Goal: Transaction & Acquisition: Book appointment/travel/reservation

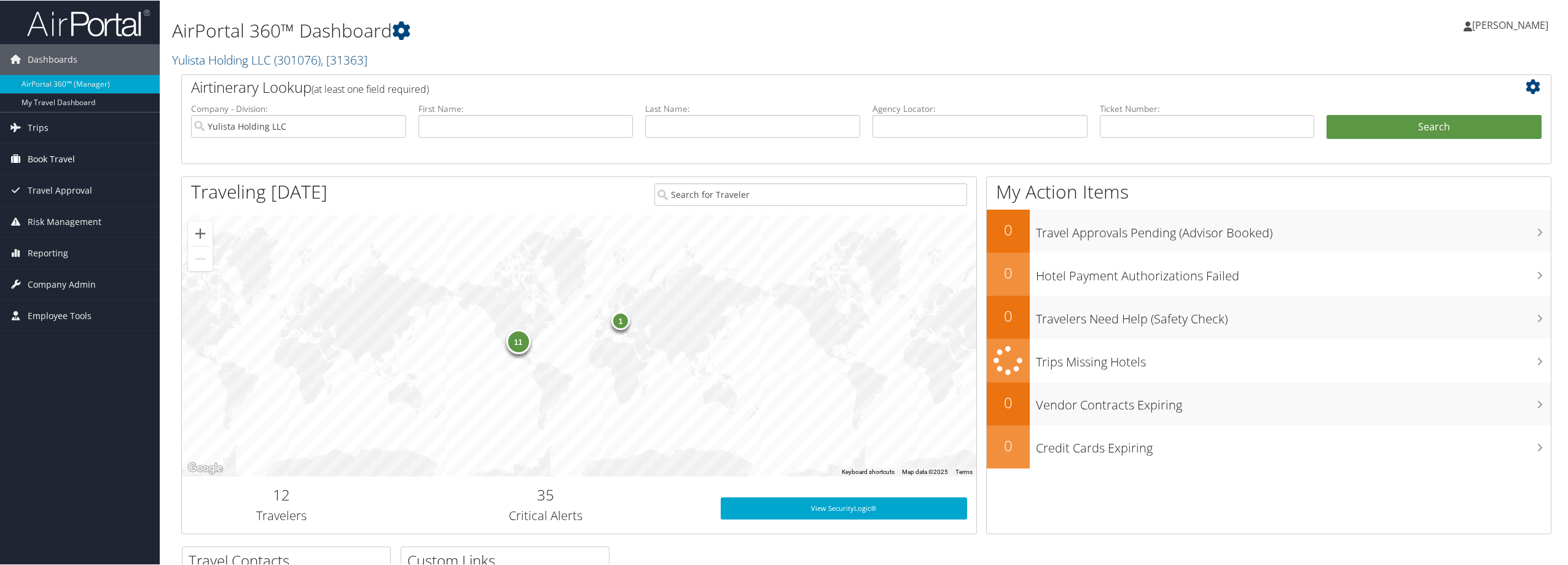
click at [70, 160] on span "Book Travel" at bounding box center [51, 158] width 48 height 31
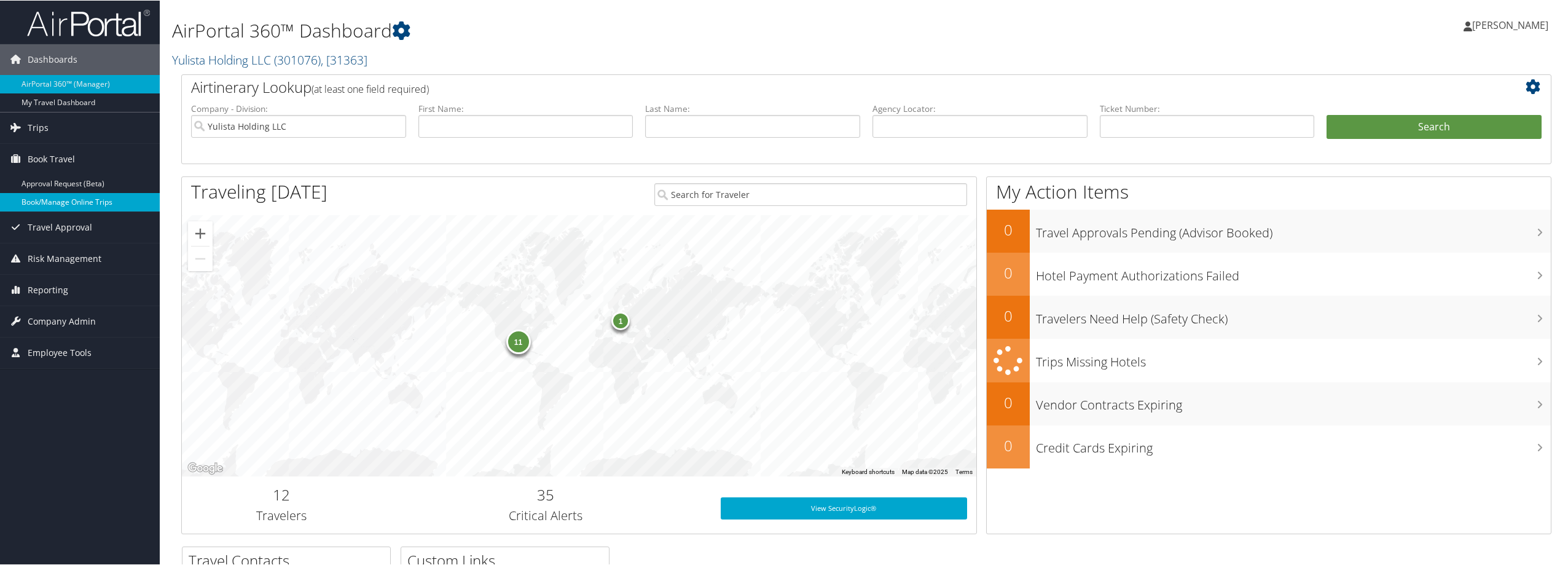
click at [68, 204] on link "Book/Manage Online Trips" at bounding box center [80, 202] width 160 height 19
